Goal: Find specific page/section: Find specific page/section

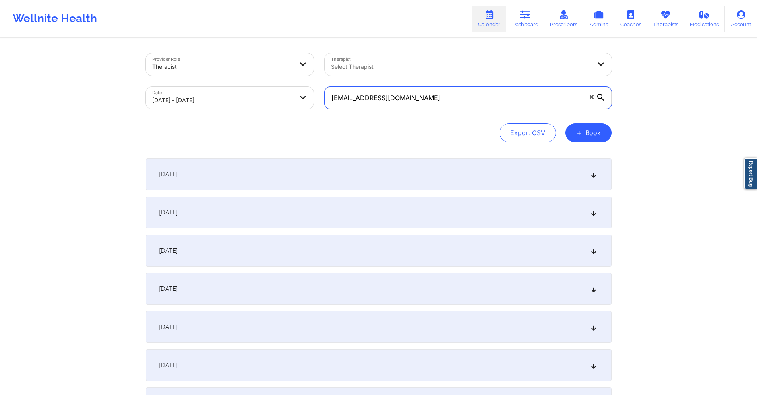
click at [414, 95] on input "[EMAIL_ADDRESS][DOMAIN_NAME]" at bounding box center [468, 98] width 287 height 22
paste input "tsimmssymmetry"
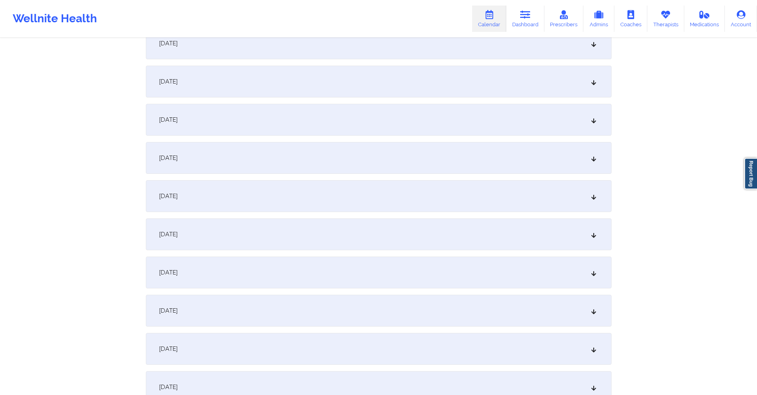
scroll to position [1232, 0]
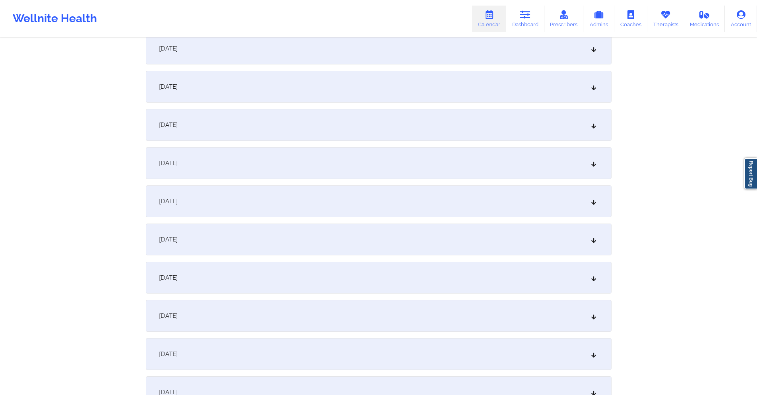
click at [373, 122] on div "[DATE]" at bounding box center [379, 125] width 466 height 32
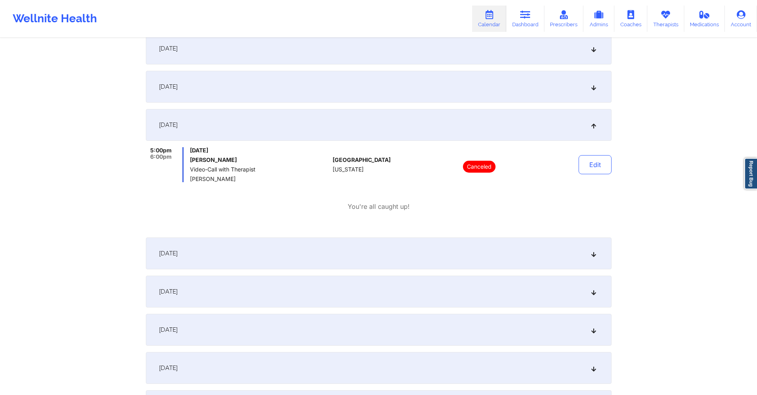
click at [369, 97] on div "[DATE]" at bounding box center [379, 87] width 466 height 32
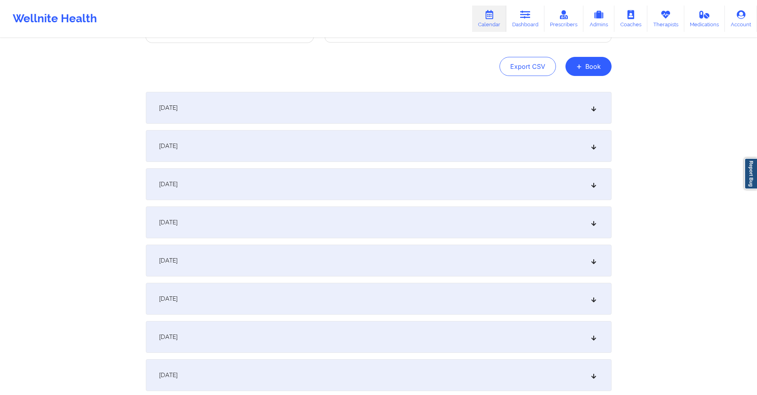
scroll to position [0, 0]
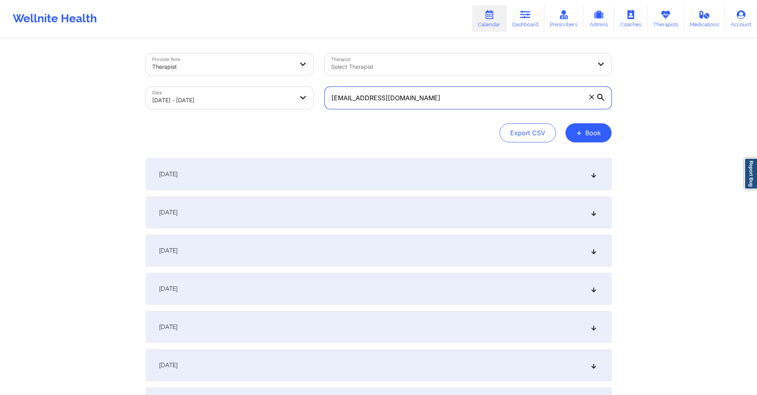
click at [435, 98] on input "[EMAIL_ADDRESS][DOMAIN_NAME]" at bounding box center [468, 98] width 287 height 22
paste input "chairexpert@hot"
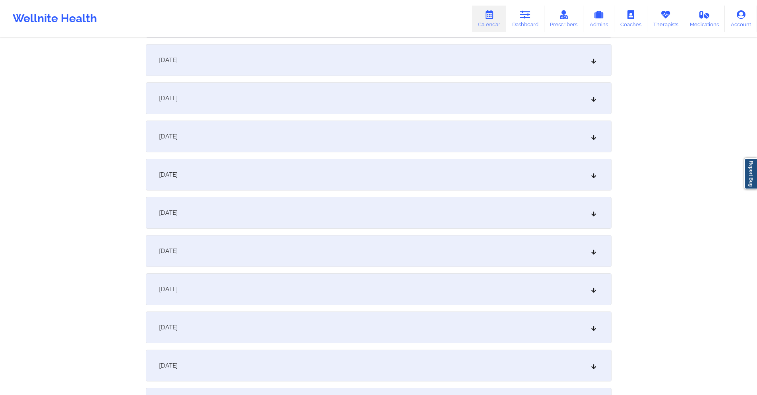
scroll to position [1272, 0]
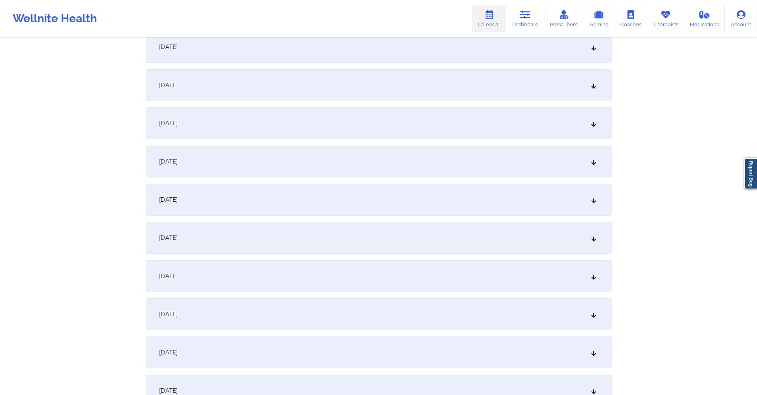
type input "[EMAIL_ADDRESS][DOMAIN_NAME]"
click at [304, 92] on div "[DATE]" at bounding box center [379, 85] width 466 height 32
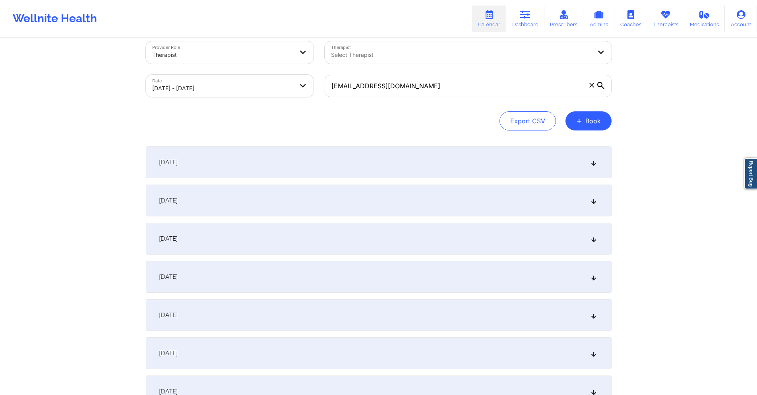
scroll to position [0, 0]
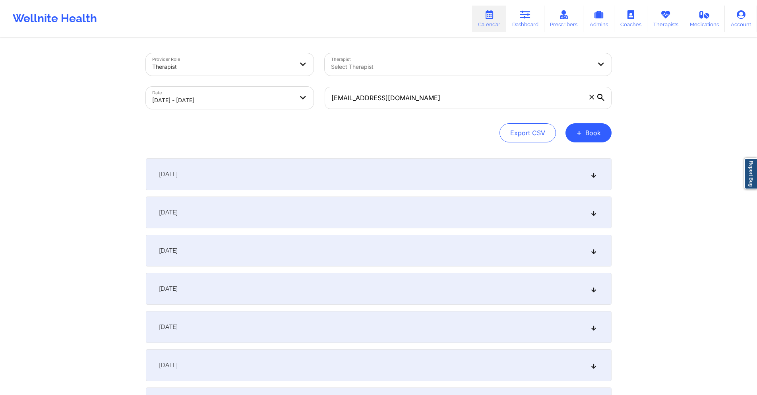
click at [205, 99] on body "Wellnite Health Calendar Dashboard Prescribers Admins Coaches Therapists Medica…" at bounding box center [378, 197] width 757 height 395
select select "2025-8"
select select "2025-9"
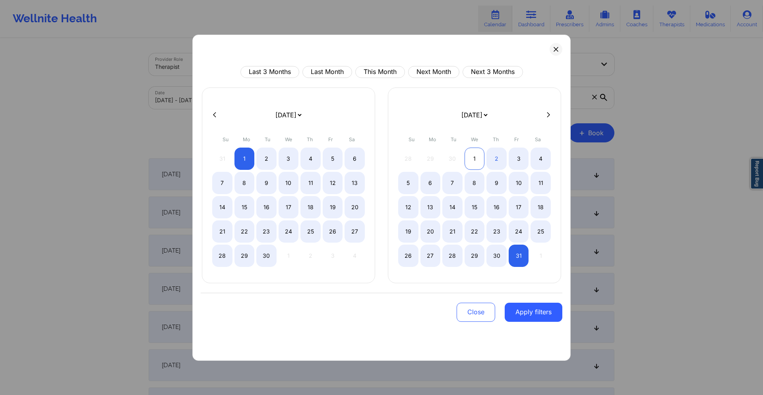
click at [477, 153] on div "1" at bounding box center [475, 158] width 20 height 22
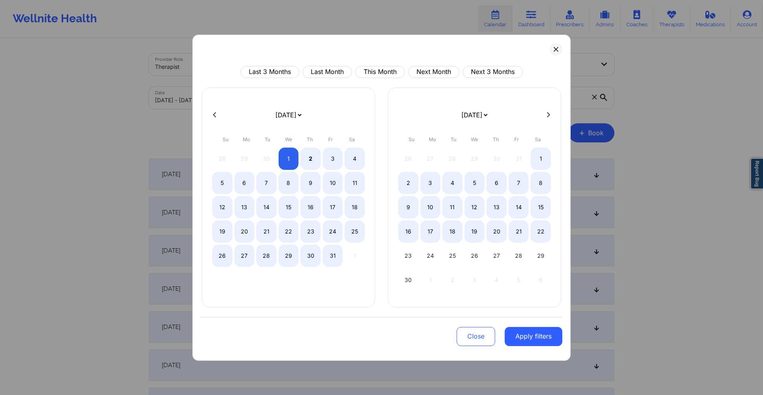
select select "2025-9"
select select "2025-10"
select select "2025-9"
select select "2025-10"
select select "2025-9"
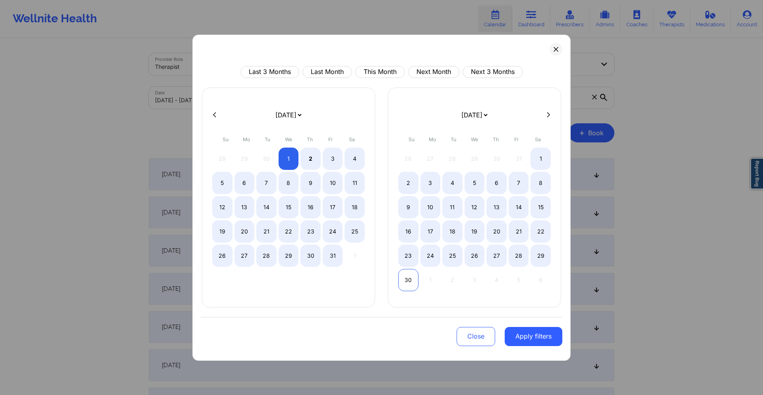
select select "2025-10"
click at [407, 281] on div "30" at bounding box center [408, 280] width 20 height 22
select select "2025-9"
select select "2025-10"
click at [289, 164] on div "1" at bounding box center [289, 158] width 20 height 22
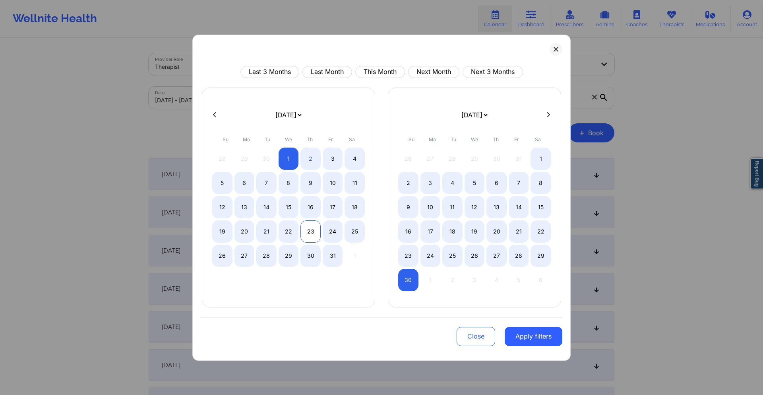
select select "2025-9"
select select "2025-10"
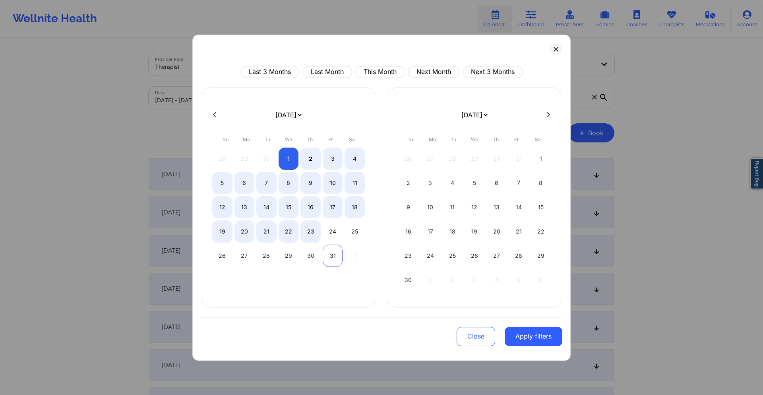
select select "2025-9"
select select "2025-10"
click at [337, 266] on div "31" at bounding box center [333, 255] width 20 height 22
select select "2025-9"
select select "2025-10"
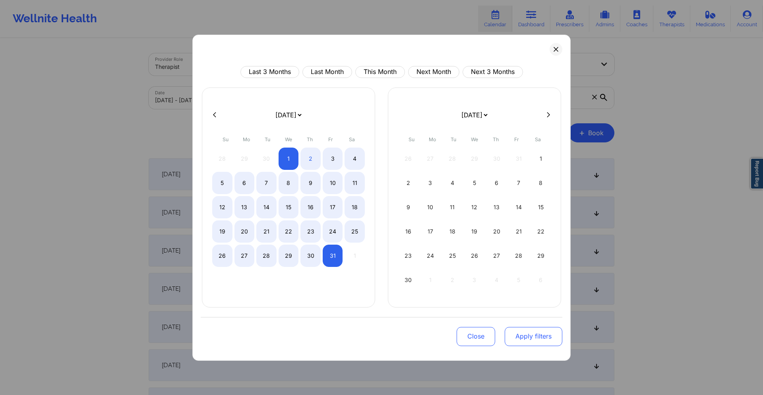
click at [528, 331] on button "Apply filters" at bounding box center [534, 336] width 58 height 19
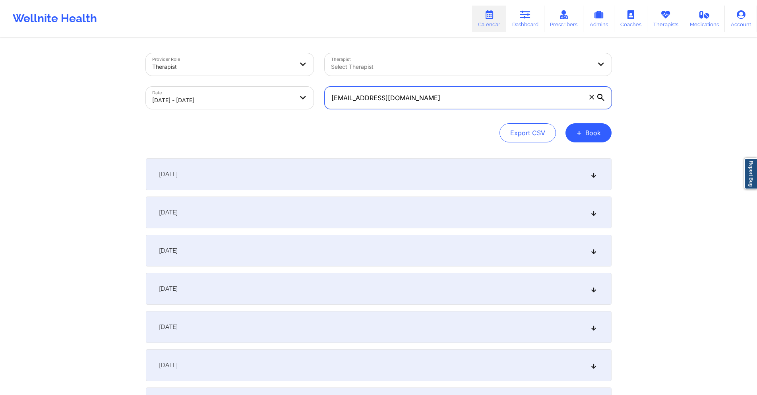
click at [407, 97] on input "[EMAIL_ADDRESS][DOMAIN_NAME]" at bounding box center [468, 98] width 287 height 22
paste input "[PERSON_NAME].[PERSON_NAME]@g"
click at [387, 215] on div "[DATE]" at bounding box center [379, 212] width 466 height 32
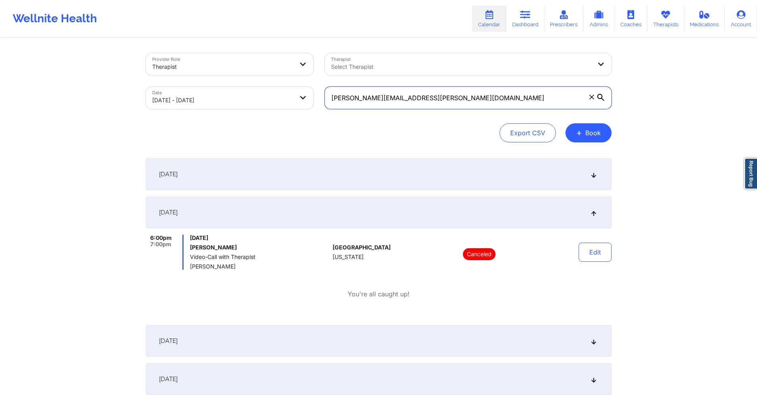
click at [380, 102] on input "[PERSON_NAME][EMAIL_ADDRESS][PERSON_NAME][DOMAIN_NAME]" at bounding box center [468, 98] width 287 height 22
drag, startPoint x: 380, startPoint y: 102, endPoint x: 366, endPoint y: 97, distance: 15.1
click at [366, 97] on input "[PERSON_NAME][EMAIL_ADDRESS][PERSON_NAME][DOMAIN_NAME]" at bounding box center [468, 98] width 287 height 22
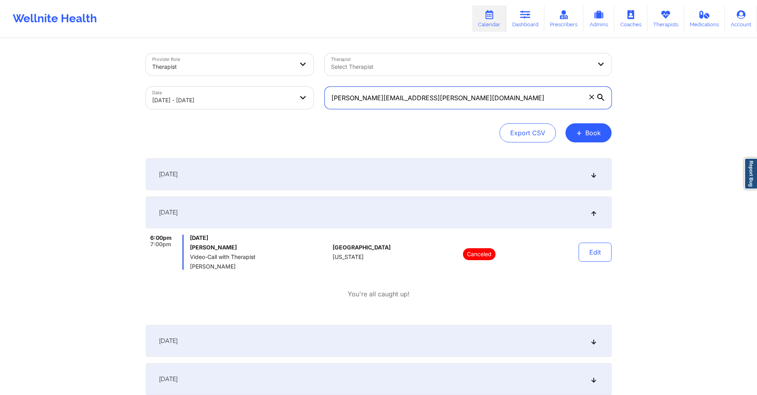
click at [366, 97] on input "[PERSON_NAME][EMAIL_ADDRESS][PERSON_NAME][DOMAIN_NAME]" at bounding box center [468, 98] width 287 height 22
paste input "[EMAIL_ADDRESS][DOMAIN_NAME]"
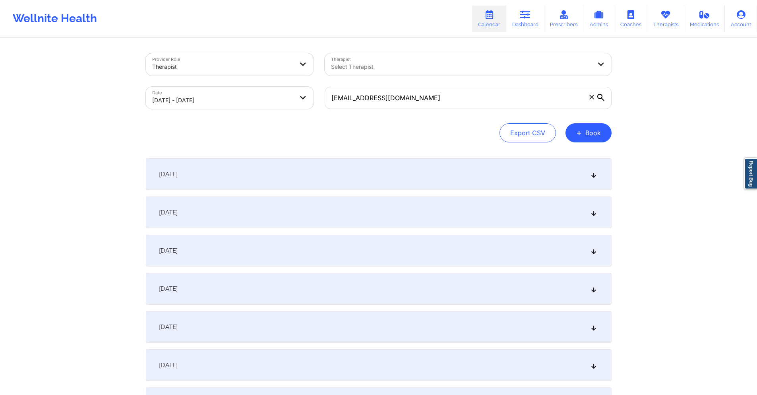
click at [338, 222] on div "[DATE]" at bounding box center [379, 212] width 466 height 32
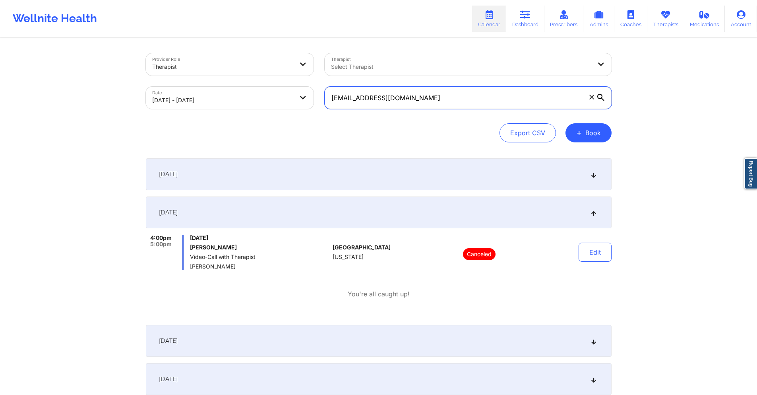
click at [443, 99] on input "[EMAIL_ADDRESS][DOMAIN_NAME]" at bounding box center [468, 98] width 287 height 22
paste input "[EMAIL_ADDRESS][DOMAIN_NAME]"
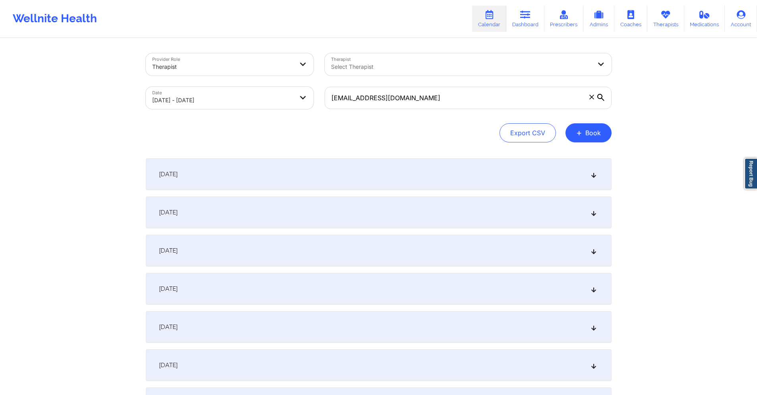
click at [448, 170] on div "[DATE]" at bounding box center [379, 174] width 466 height 32
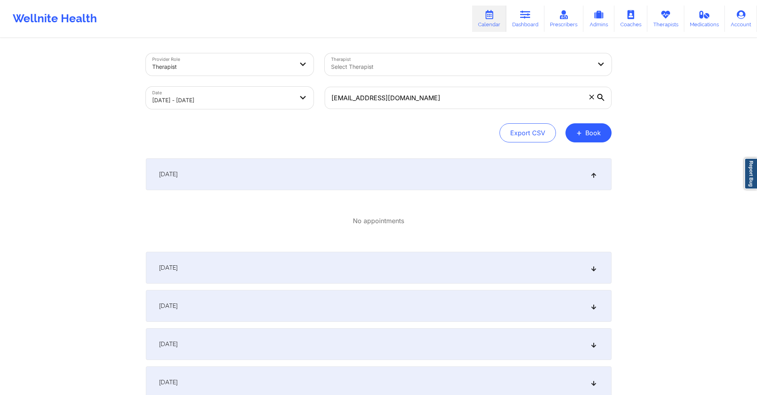
click at [405, 261] on div "[DATE]" at bounding box center [379, 268] width 466 height 32
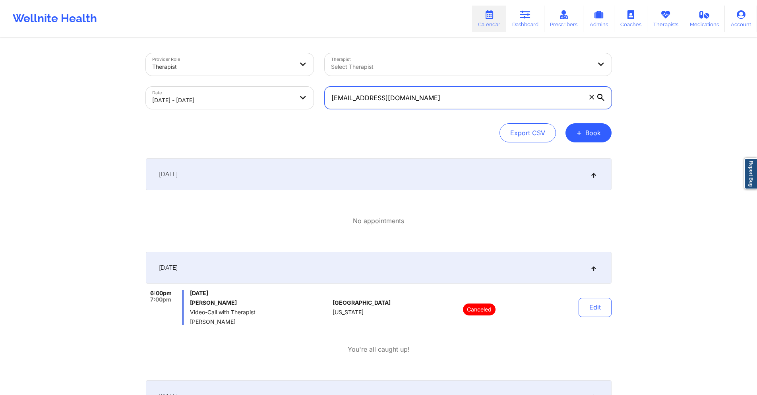
click at [416, 98] on input "[EMAIL_ADDRESS][DOMAIN_NAME]" at bounding box center [468, 98] width 287 height 22
paste input "jonstormrunner"
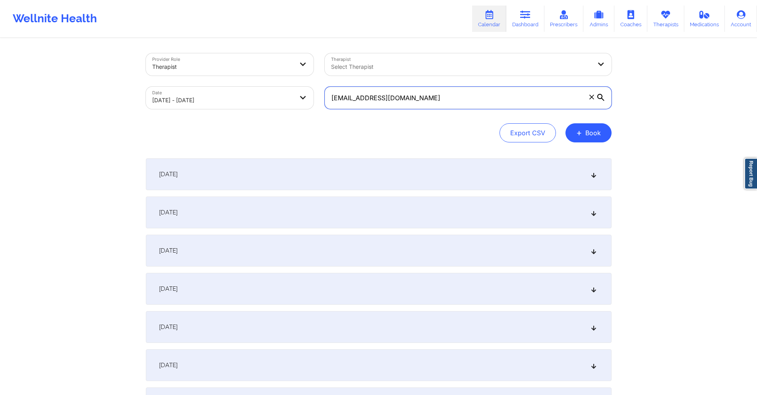
type input "[EMAIL_ADDRESS][DOMAIN_NAME]"
click at [500, 183] on div "[DATE]" at bounding box center [379, 174] width 466 height 32
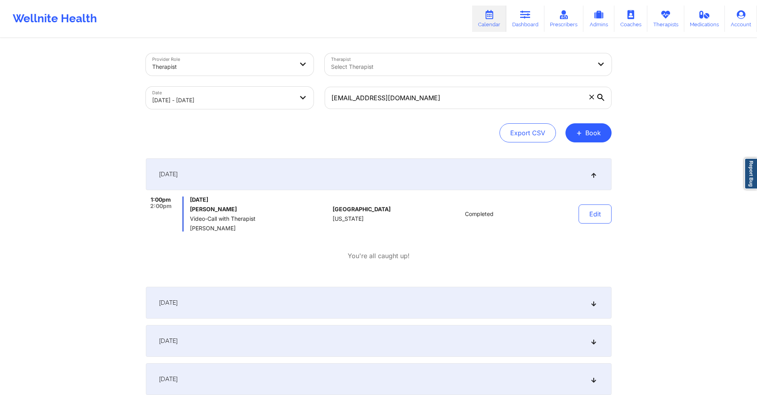
click at [246, 96] on body "Wellnite Health Calendar Dashboard Prescribers Admins Coaches Therapists Medica…" at bounding box center [378, 197] width 757 height 395
select select "2025-9"
select select "2025-10"
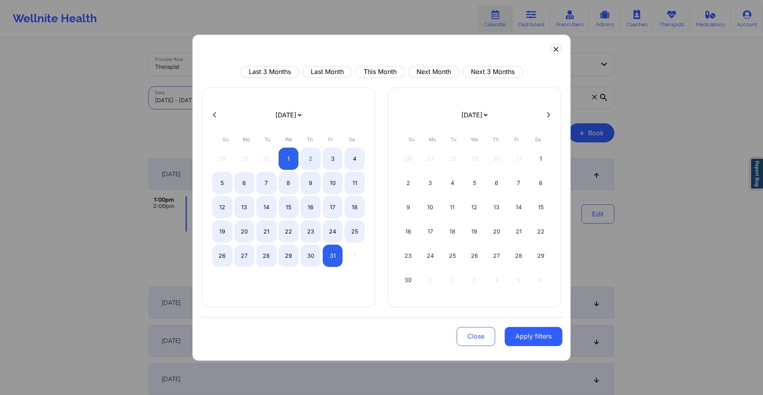
click at [213, 115] on button at bounding box center [215, 114] width 8 height 7
select select "2025-8"
select select "2025-9"
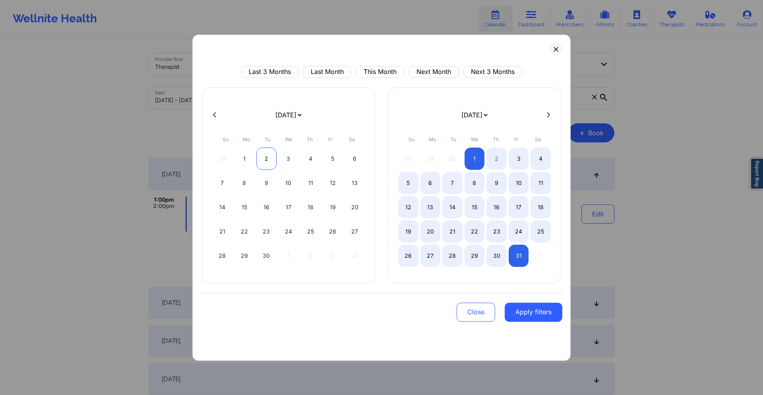
click at [248, 157] on div "1" at bounding box center [244, 158] width 20 height 22
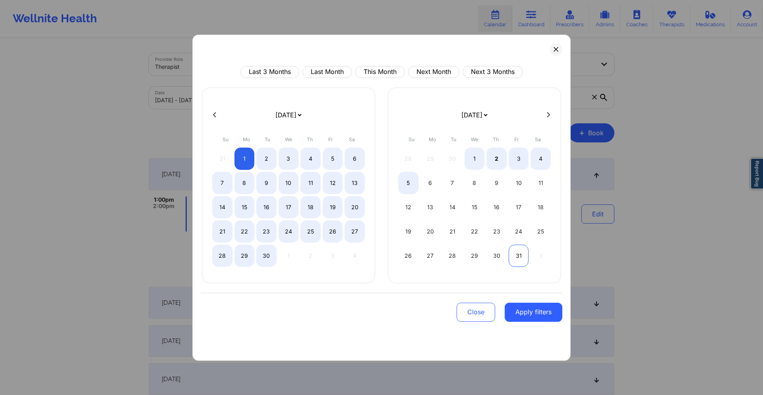
select select "2025-8"
select select "2025-9"
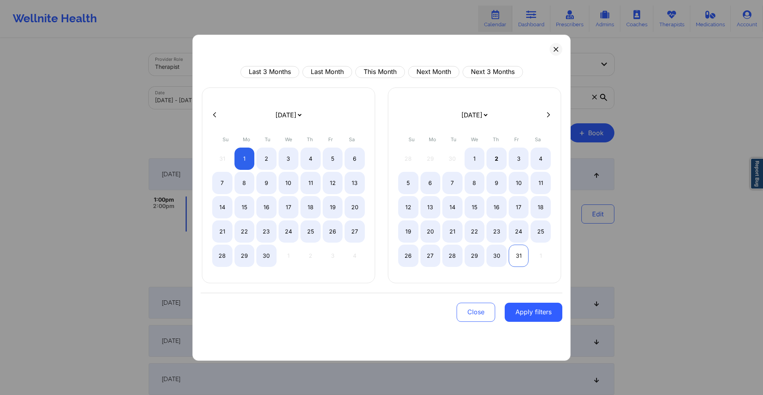
select select "2025-8"
select select "2025-9"
click at [519, 260] on div "31" at bounding box center [519, 255] width 20 height 22
select select "2025-8"
select select "2025-9"
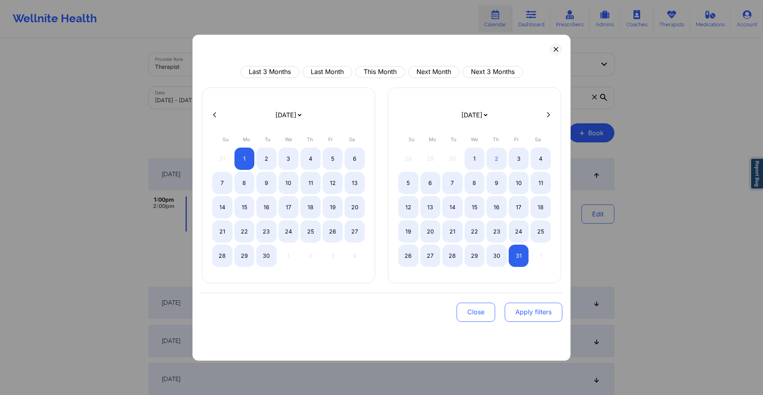
click at [536, 318] on button "Apply filters" at bounding box center [534, 311] width 58 height 19
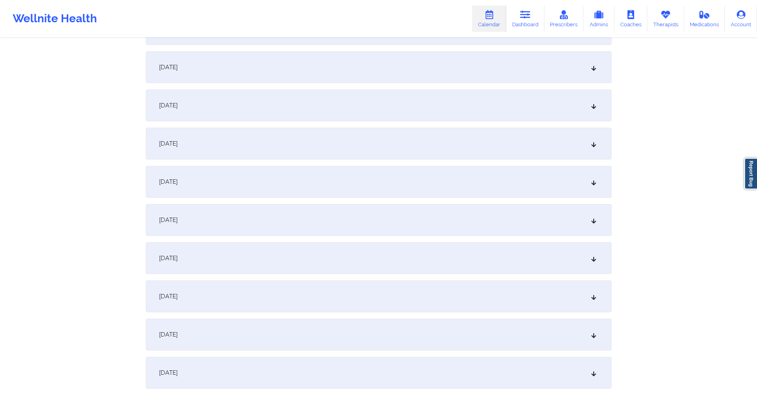
scroll to position [636, 0]
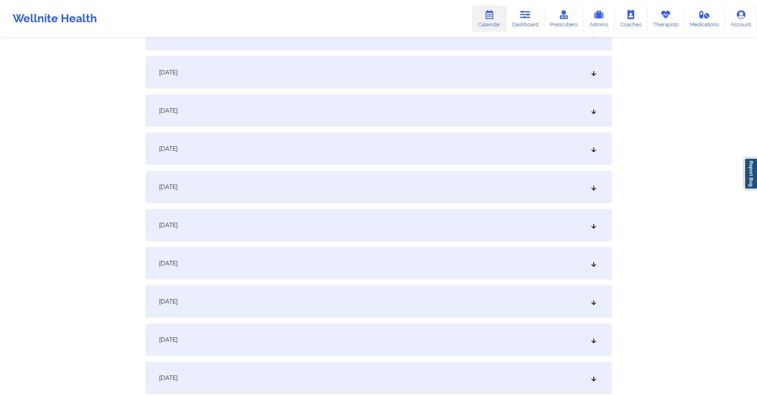
click at [341, 161] on div "[DATE]" at bounding box center [379, 149] width 466 height 32
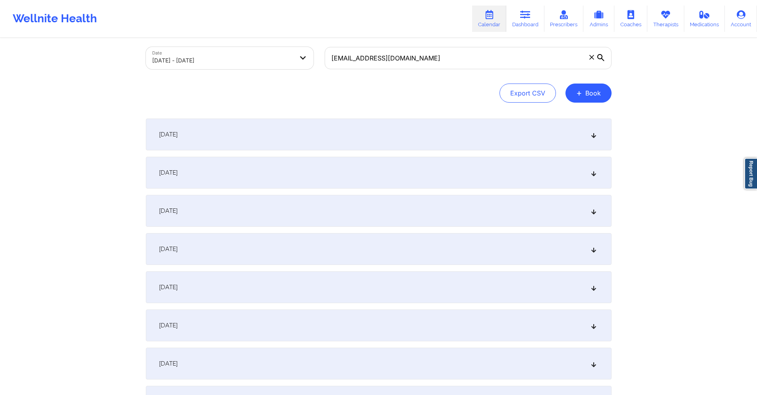
scroll to position [0, 0]
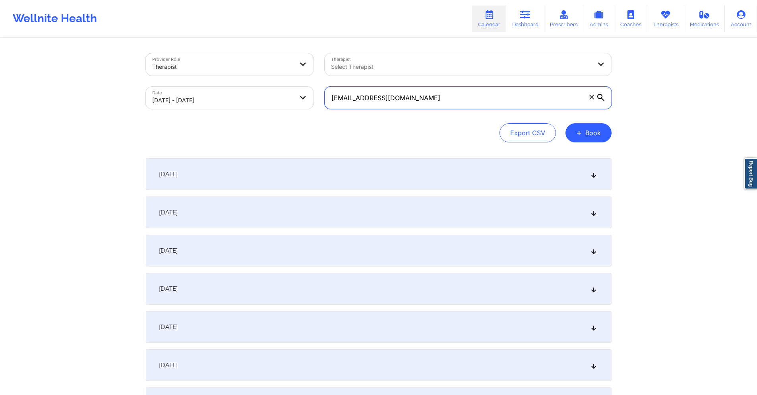
click at [369, 97] on input "[EMAIL_ADDRESS][DOMAIN_NAME]" at bounding box center [468, 98] width 287 height 22
click at [372, 97] on input "[EMAIL_ADDRESS][DOMAIN_NAME]" at bounding box center [468, 98] width 287 height 22
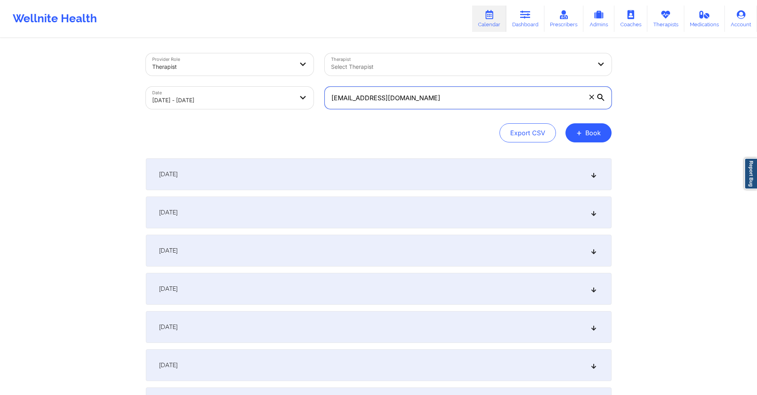
click at [372, 97] on input "[EMAIL_ADDRESS][DOMAIN_NAME]" at bounding box center [468, 98] width 287 height 22
paste input "myrieshaj"
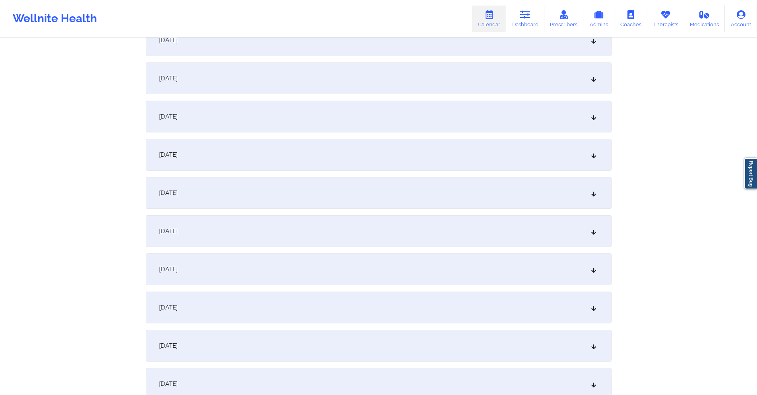
scroll to position [318, 0]
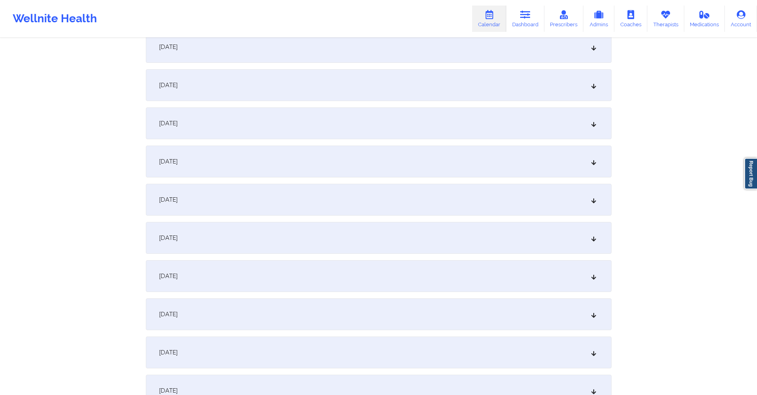
click at [275, 205] on div "[DATE]" at bounding box center [379, 200] width 466 height 32
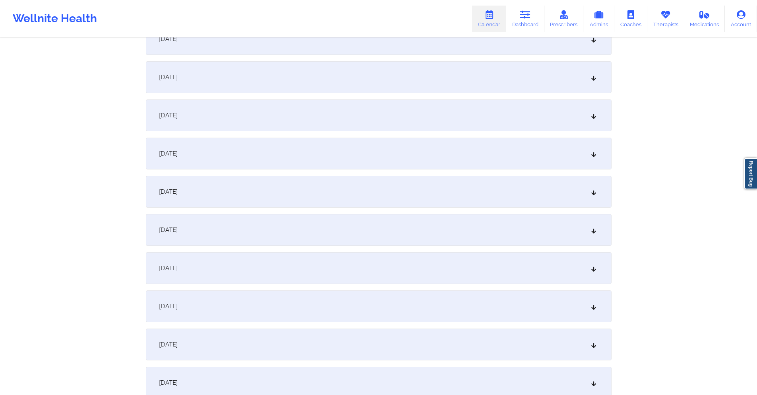
scroll to position [1311, 0]
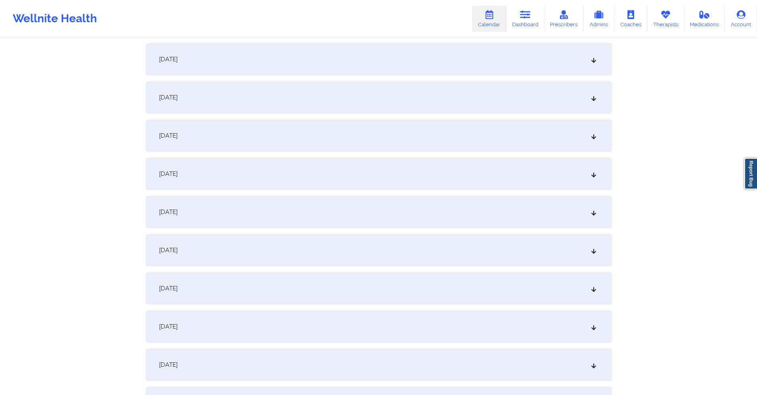
click at [292, 100] on div "[DATE]" at bounding box center [379, 97] width 466 height 32
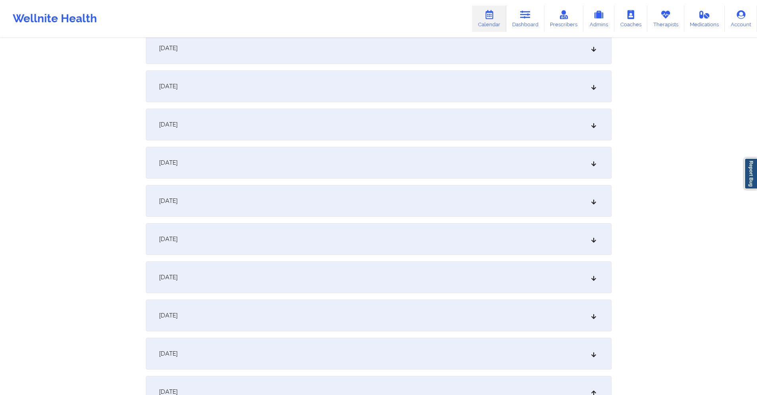
scroll to position [0, 0]
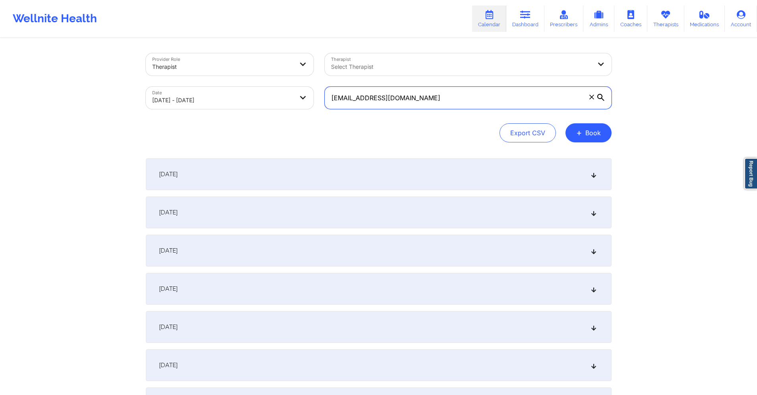
click at [420, 99] on input "[EMAIL_ADDRESS][DOMAIN_NAME]" at bounding box center [468, 98] width 287 height 22
paste input "[EMAIL_ADDRESS]"
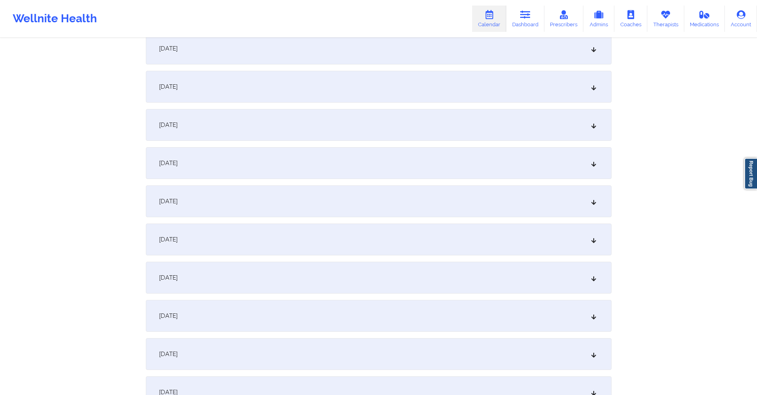
scroll to position [1152, 0]
click at [339, 164] on div "[DATE]" at bounding box center [379, 166] width 466 height 32
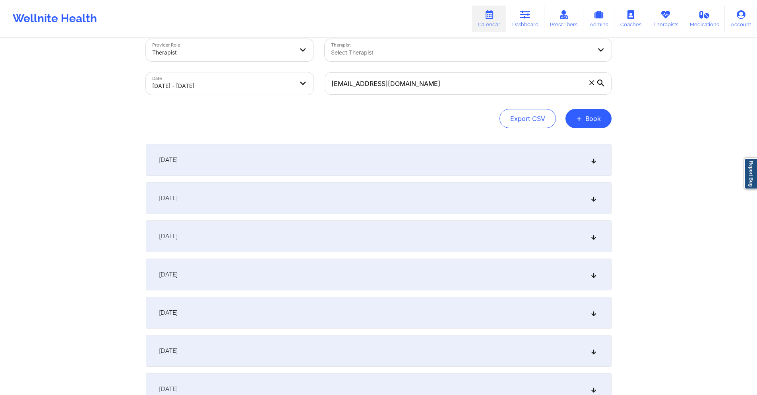
scroll to position [0, 0]
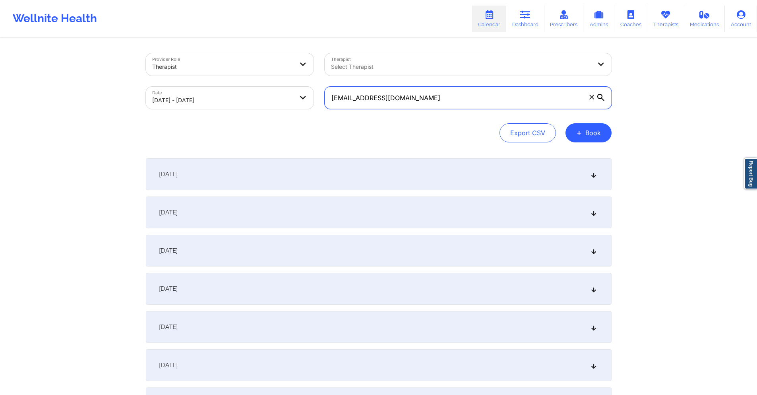
click at [438, 101] on input "[EMAIL_ADDRESS][DOMAIN_NAME]" at bounding box center [468, 98] width 287 height 22
paste input "uliap1124"
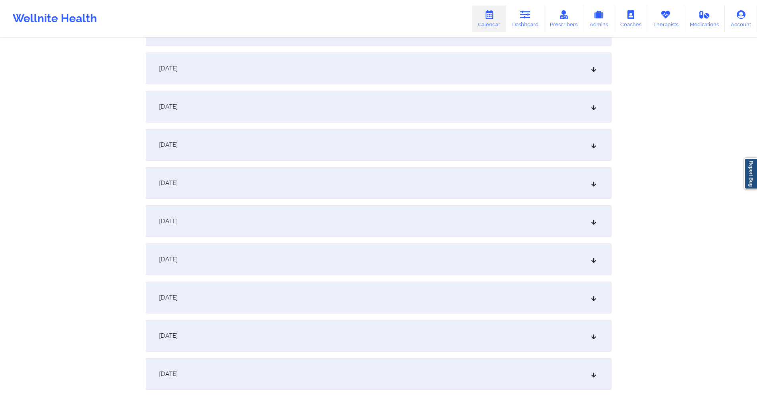
scroll to position [1192, 0]
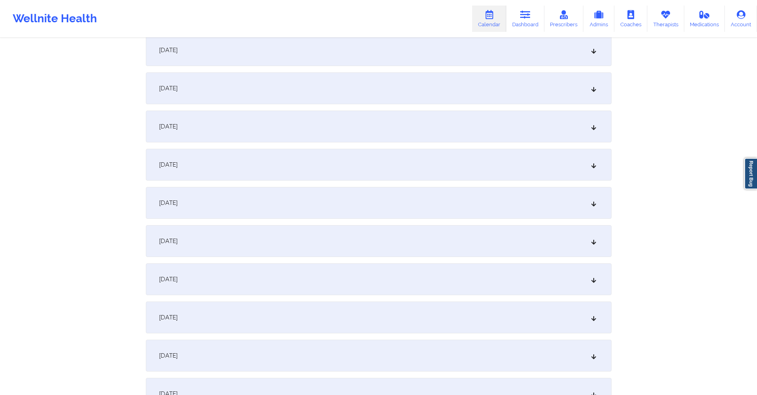
click at [349, 133] on div "[DATE]" at bounding box center [379, 126] width 466 height 32
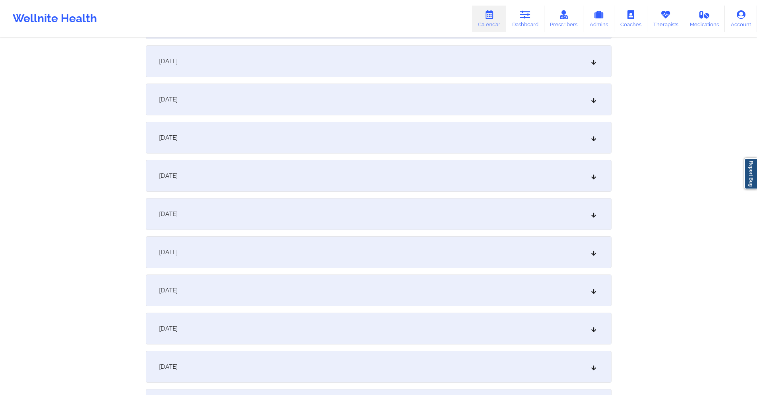
click at [267, 175] on div "[DATE]" at bounding box center [379, 176] width 466 height 32
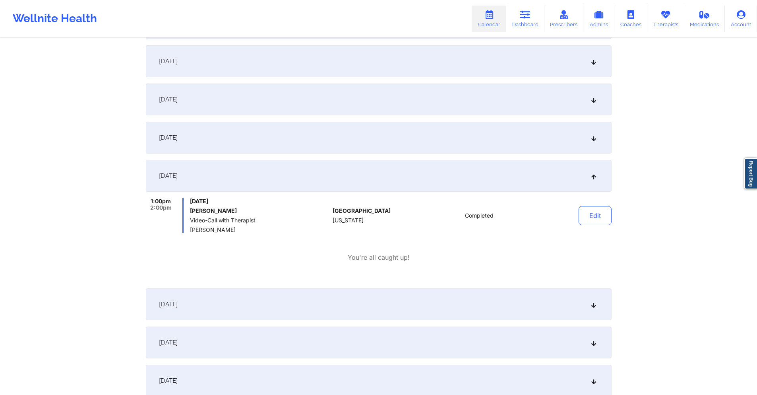
click at [283, 130] on div "[DATE]" at bounding box center [379, 138] width 466 height 32
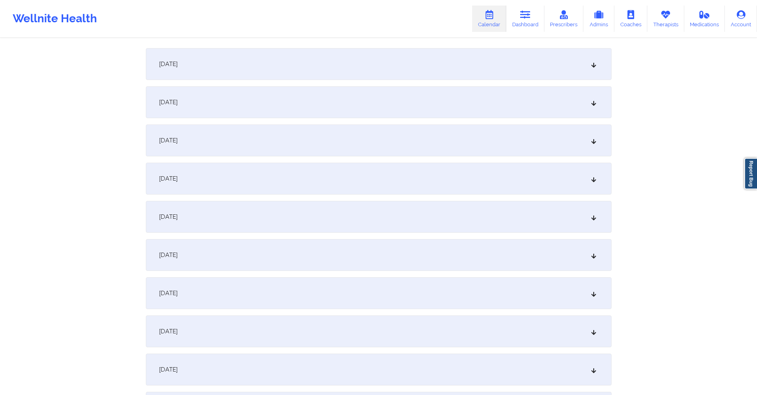
scroll to position [0, 0]
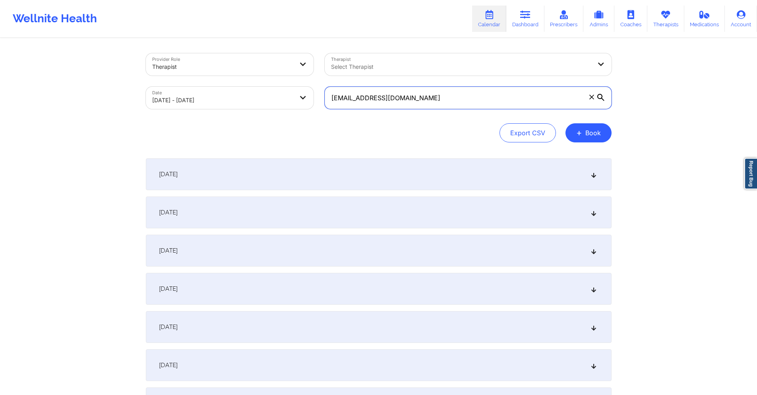
click at [374, 98] on input "[EMAIL_ADDRESS][DOMAIN_NAME]" at bounding box center [468, 98] width 287 height 22
paste input "[EMAIL_ADDRESS]"
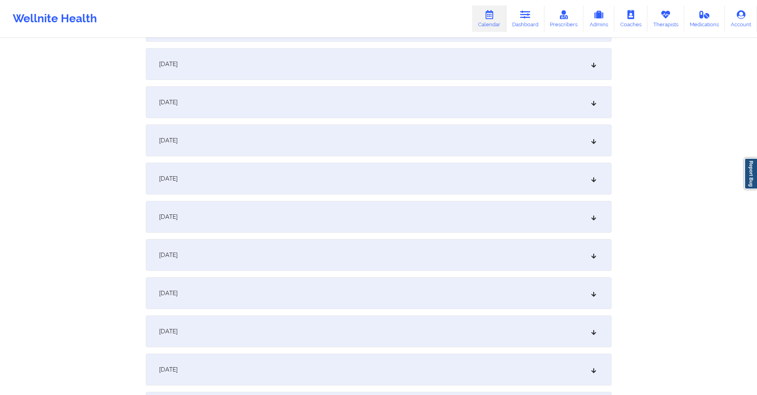
scroll to position [874, 0]
click at [313, 185] on div "[DATE]" at bounding box center [379, 177] width 466 height 32
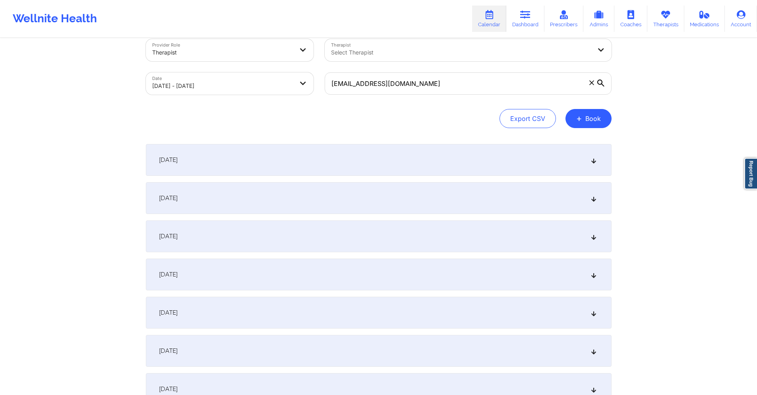
scroll to position [0, 0]
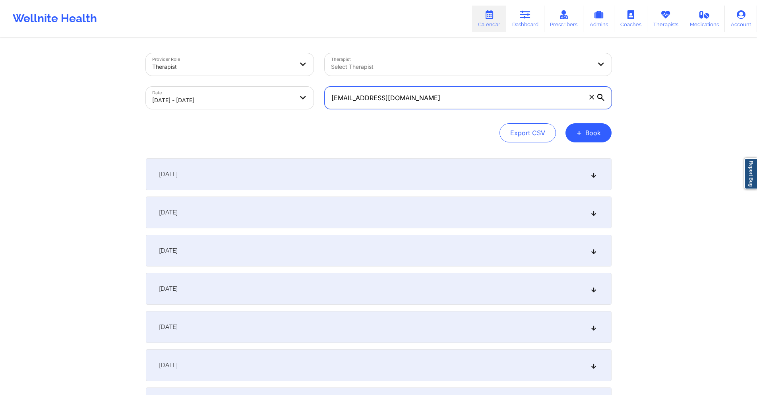
click at [443, 106] on input "[EMAIL_ADDRESS][DOMAIN_NAME]" at bounding box center [468, 98] width 287 height 22
paste input "[EMAIL_ADDRESS]"
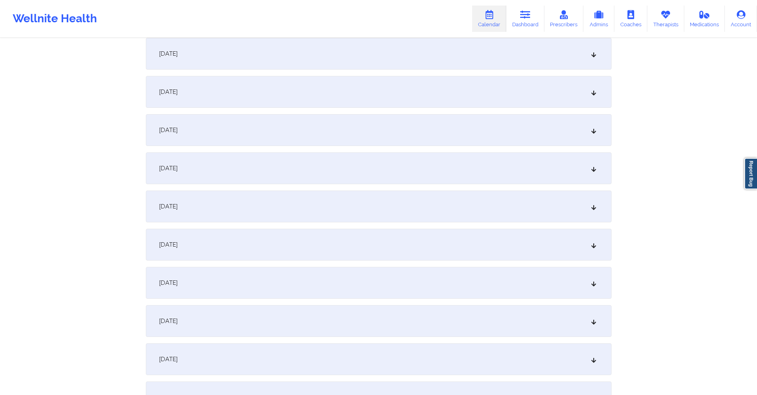
scroll to position [1113, 0]
click at [285, 202] on div "[DATE]" at bounding box center [379, 206] width 466 height 32
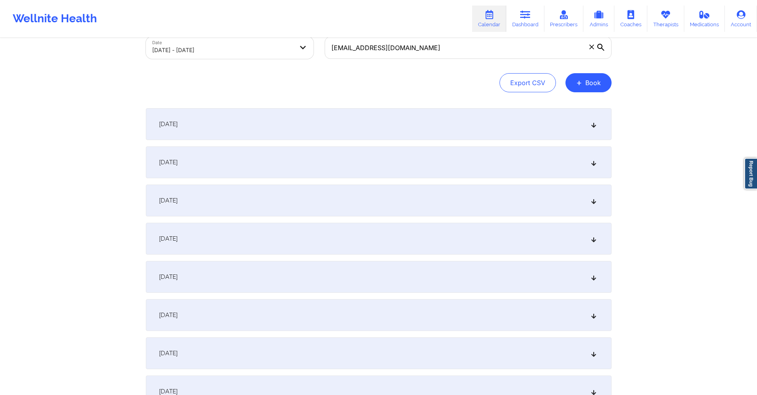
scroll to position [0, 0]
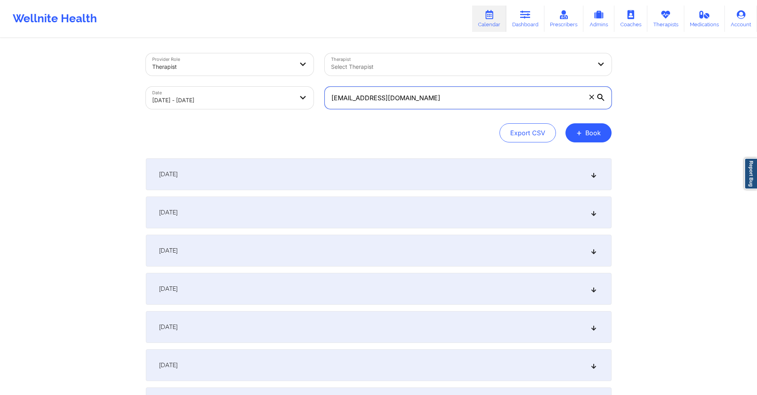
click at [453, 102] on input "[EMAIL_ADDRESS][DOMAIN_NAME]" at bounding box center [468, 98] width 287 height 22
paste input "[PERSON_NAME].mayes04"
type input "[PERSON_NAME][EMAIL_ADDRESS][DOMAIN_NAME]"
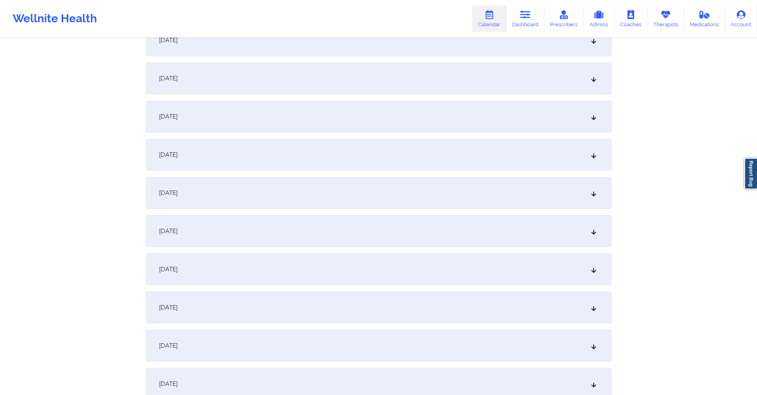
scroll to position [1192, 0]
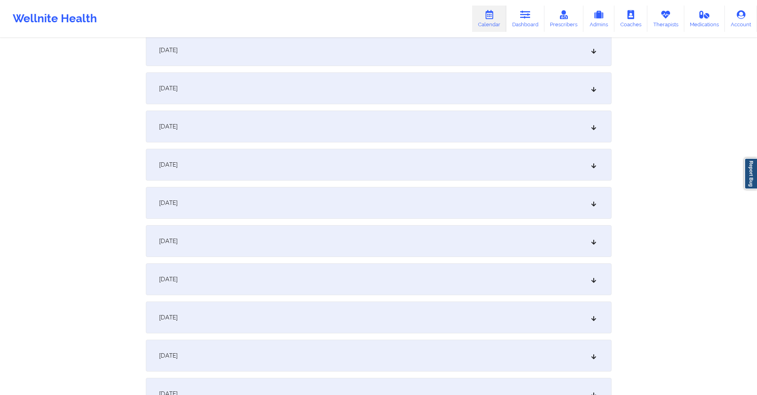
click at [314, 129] on div "[DATE]" at bounding box center [379, 126] width 466 height 32
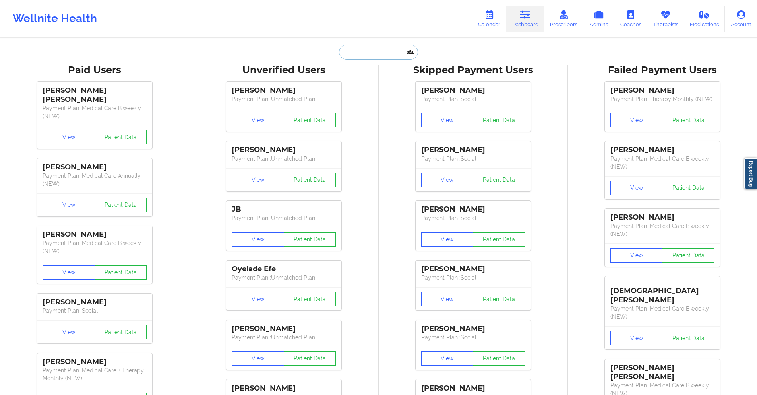
click at [387, 50] on input "text" at bounding box center [378, 52] width 79 height 15
paste input "[EMAIL_ADDRESS][DOMAIN_NAME]"
type input "[EMAIL_ADDRESS][DOMAIN_NAME]"
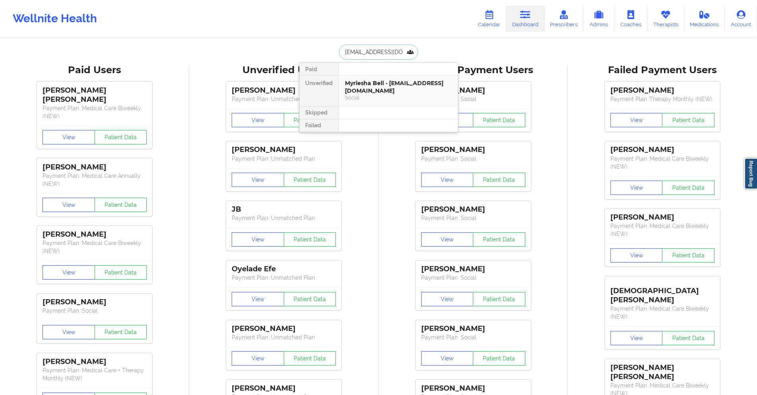
click at [396, 89] on div "Myriesha Bell - myrieshaj@yahoo.com" at bounding box center [398, 86] width 106 height 15
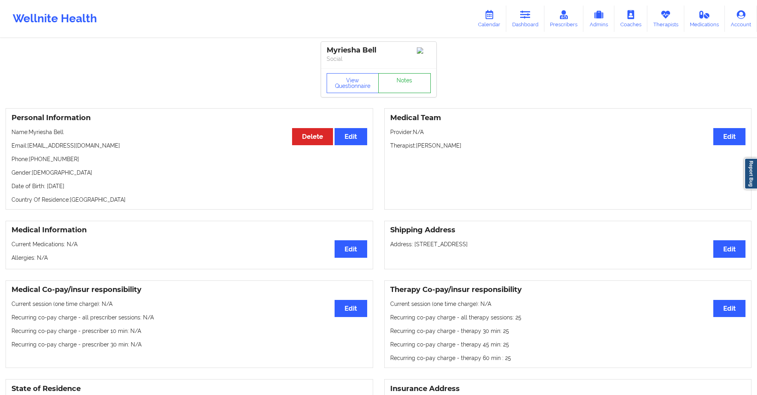
click at [396, 89] on link "Notes" at bounding box center [404, 83] width 52 height 20
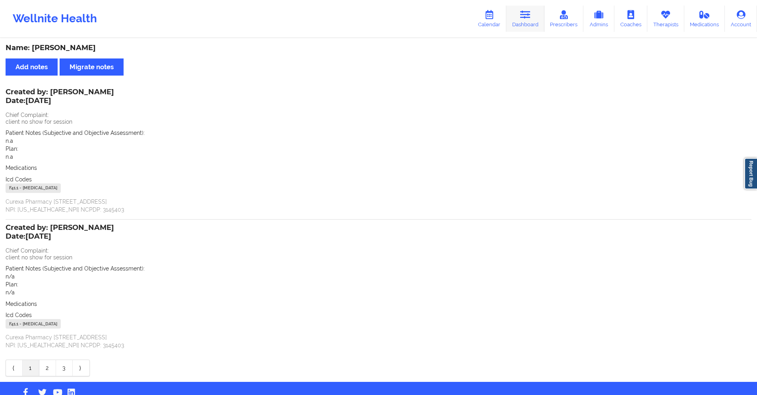
click at [526, 18] on icon at bounding box center [525, 14] width 10 height 9
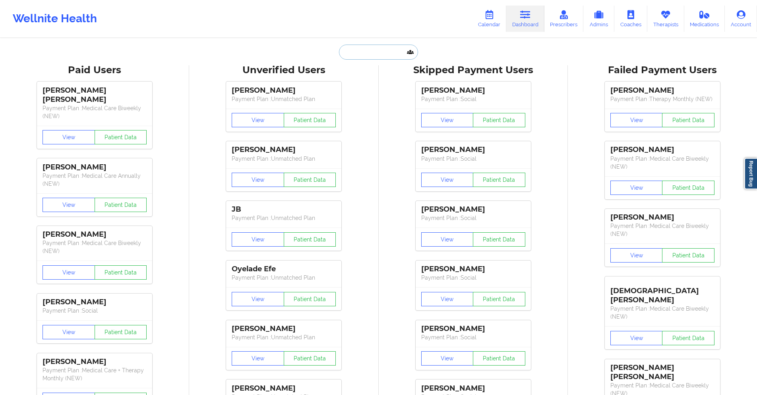
click at [376, 54] on input "text" at bounding box center [378, 52] width 79 height 15
paste input "[EMAIL_ADDRESS][DOMAIN_NAME]"
type input "[EMAIL_ADDRESS][DOMAIN_NAME]"
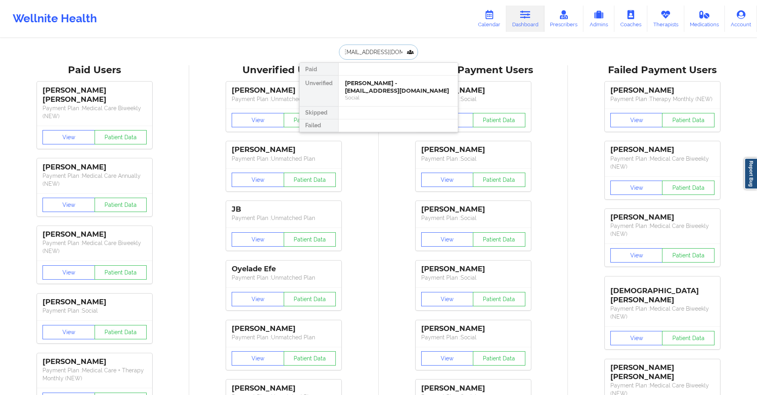
click at [398, 91] on div "Christina Alvarez- Smith - prcalvarez89@yahoo.com" at bounding box center [398, 86] width 106 height 15
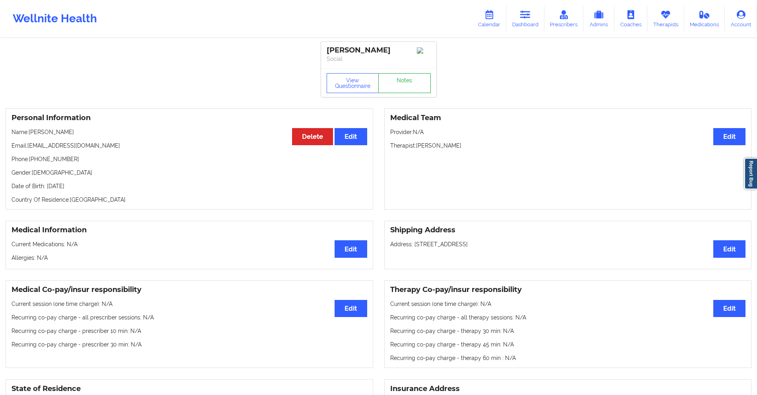
click at [407, 93] on link "Notes" at bounding box center [404, 83] width 52 height 20
